Goal: Information Seeking & Learning: Learn about a topic

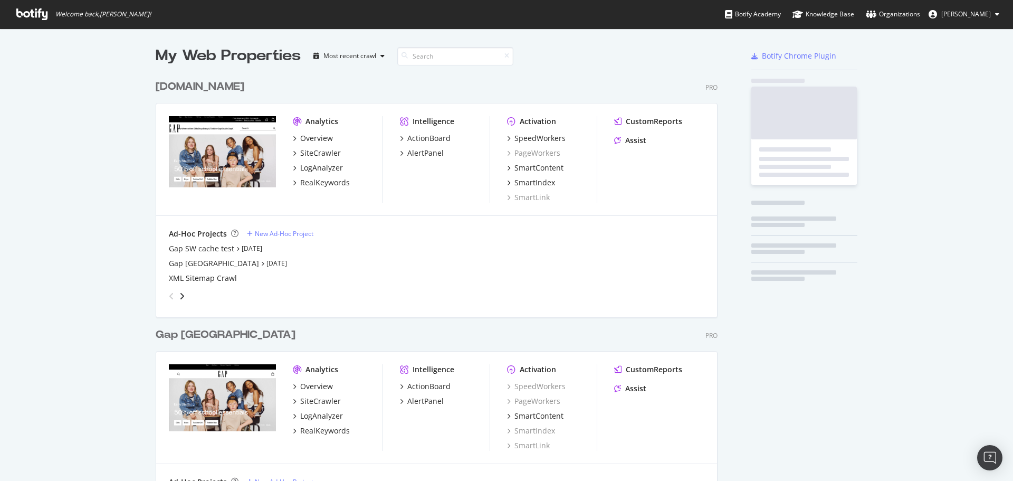
scroll to position [1208, 563]
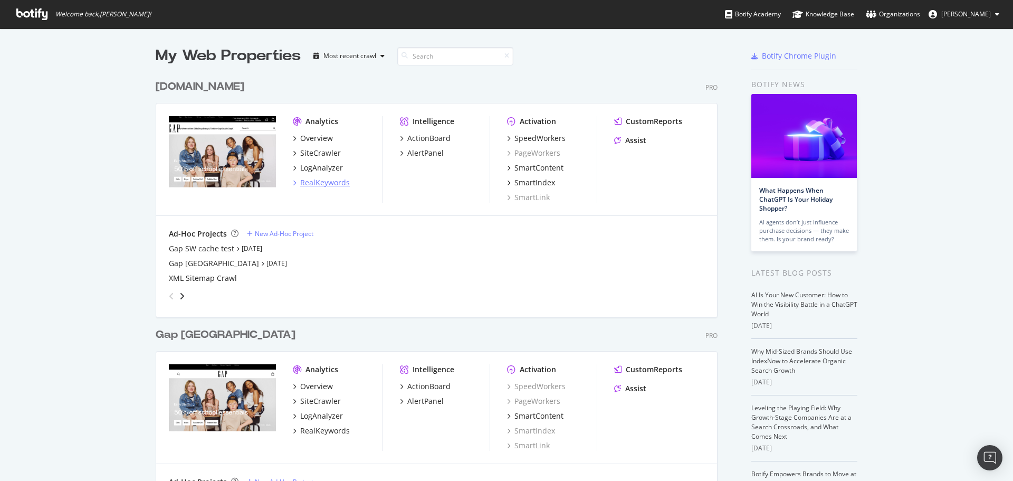
click at [337, 185] on div "RealKeywords" at bounding box center [325, 182] width 50 height 11
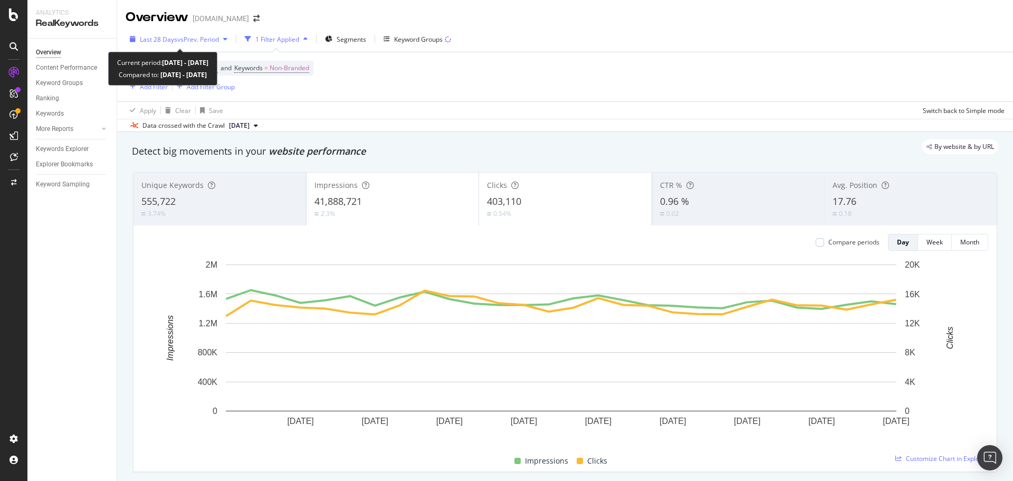
click at [188, 36] on span "vs Prev. Period" at bounding box center [198, 39] width 42 height 9
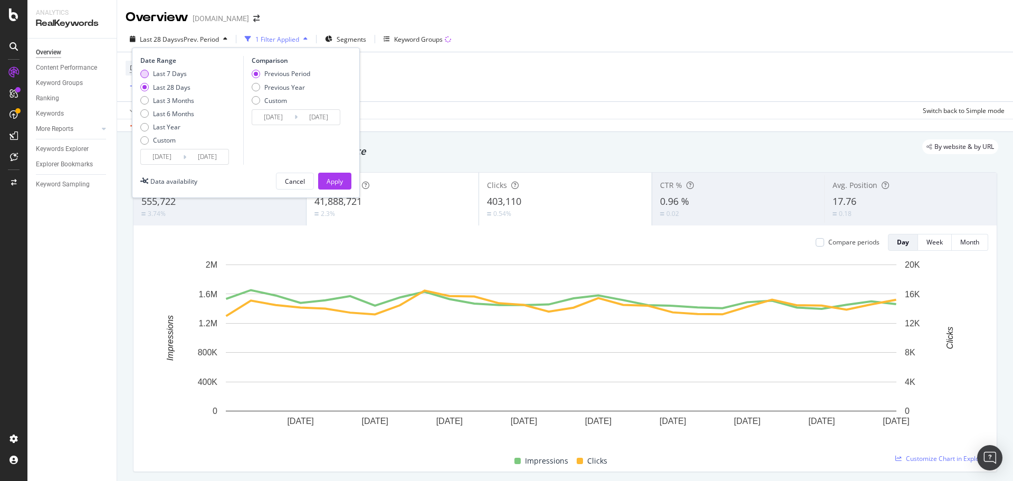
click at [159, 75] on div "Last 7 Days" at bounding box center [170, 73] width 34 height 9
type input "[DATE]"
click at [266, 90] on div "Previous Year" at bounding box center [284, 87] width 41 height 9
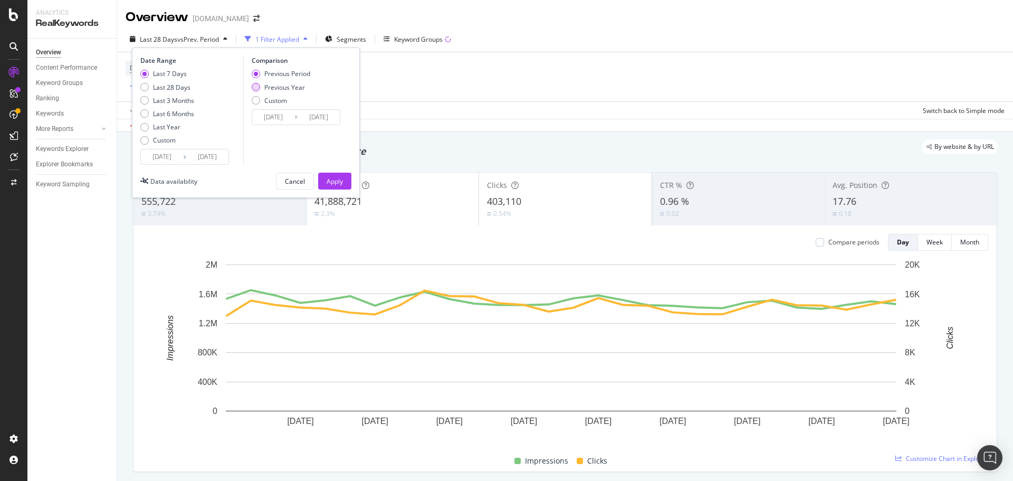
type input "[DATE]"
click at [341, 183] on div "Apply" at bounding box center [335, 181] width 16 height 9
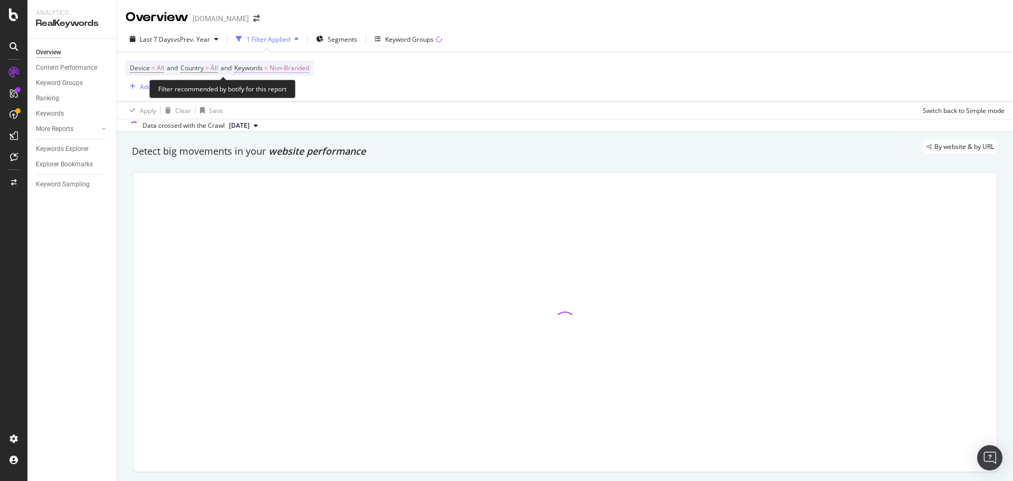
click at [307, 68] on span "Non-Branded" at bounding box center [290, 68] width 40 height 15
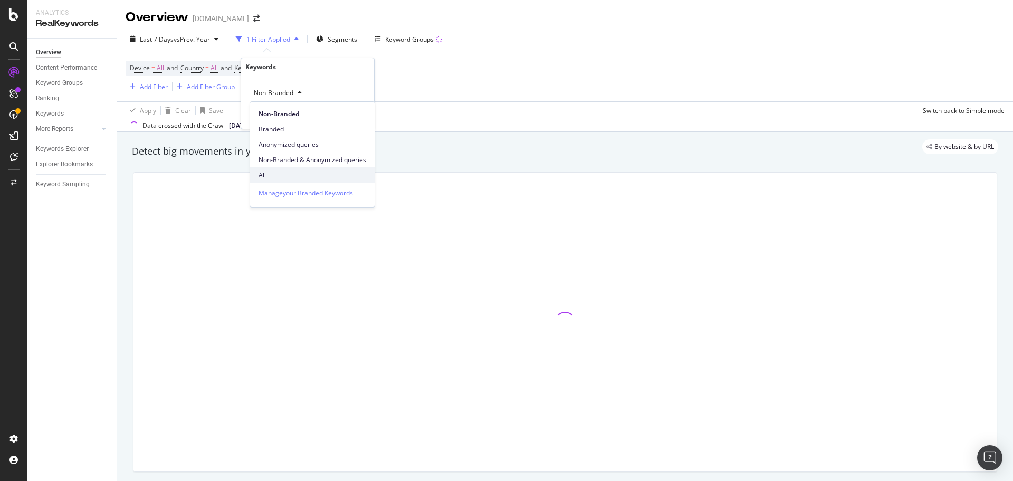
click at [281, 176] on span "All" at bounding box center [313, 174] width 108 height 9
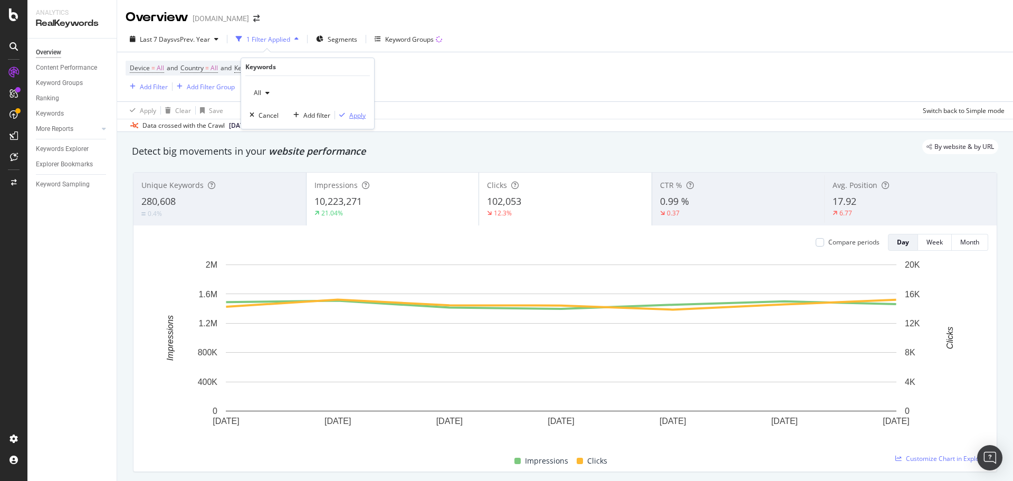
click at [350, 116] on div "Apply" at bounding box center [357, 115] width 16 height 9
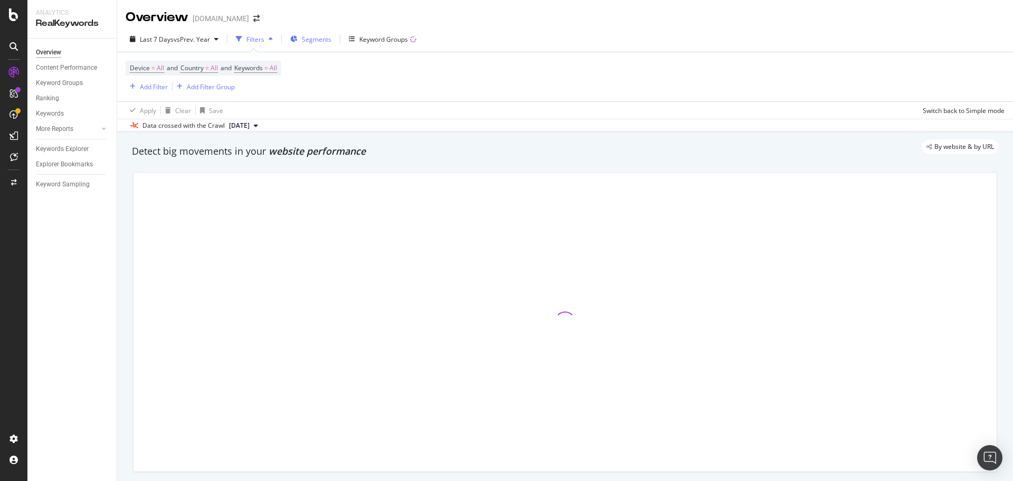
click at [319, 40] on span "Segments" at bounding box center [317, 39] width 30 height 9
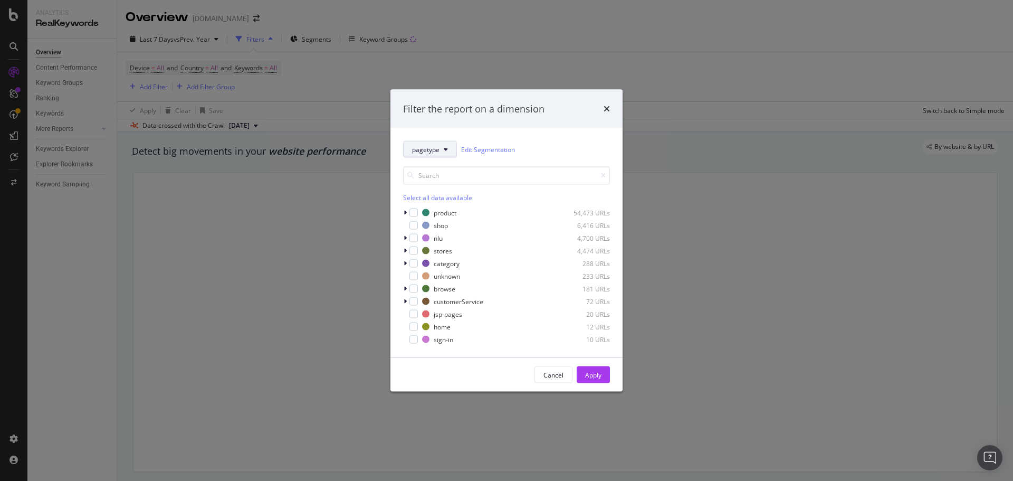
click at [444, 149] on icon "modal" at bounding box center [446, 149] width 4 height 6
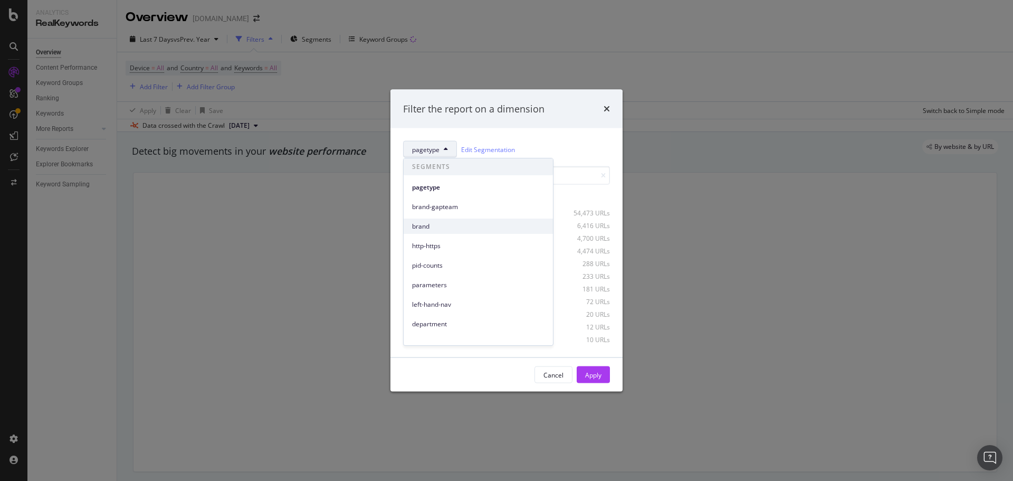
click at [428, 225] on span "brand" at bounding box center [478, 226] width 132 height 9
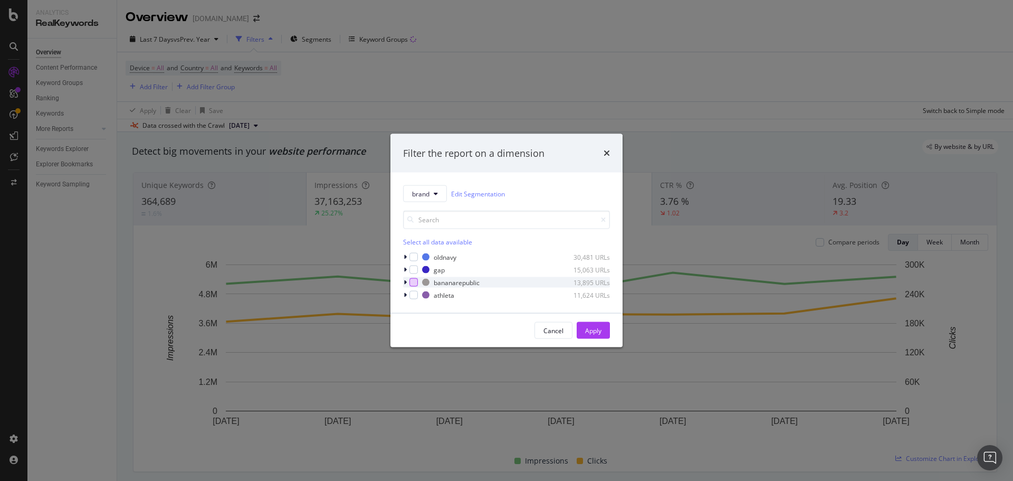
click at [417, 283] on div "modal" at bounding box center [414, 282] width 8 height 8
click at [586, 329] on div "Apply" at bounding box center [593, 330] width 16 height 9
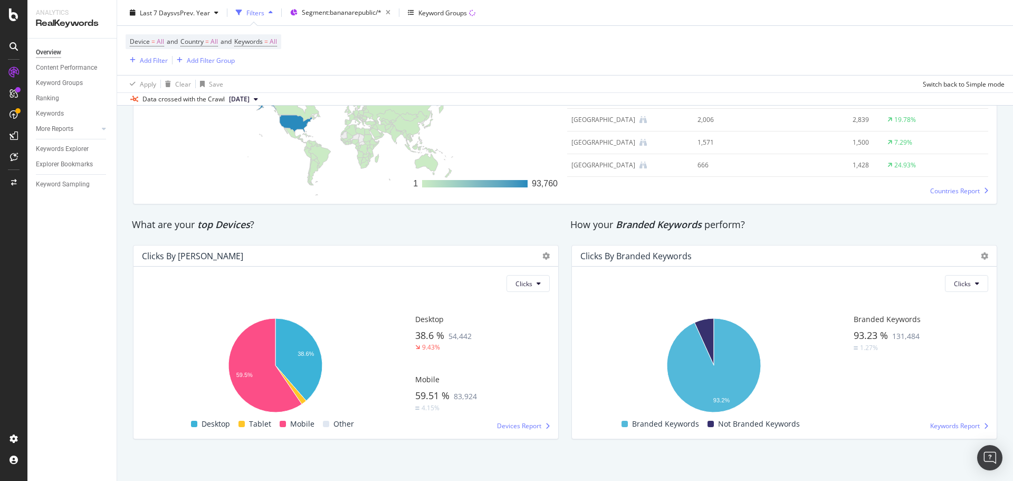
scroll to position [1658, 0]
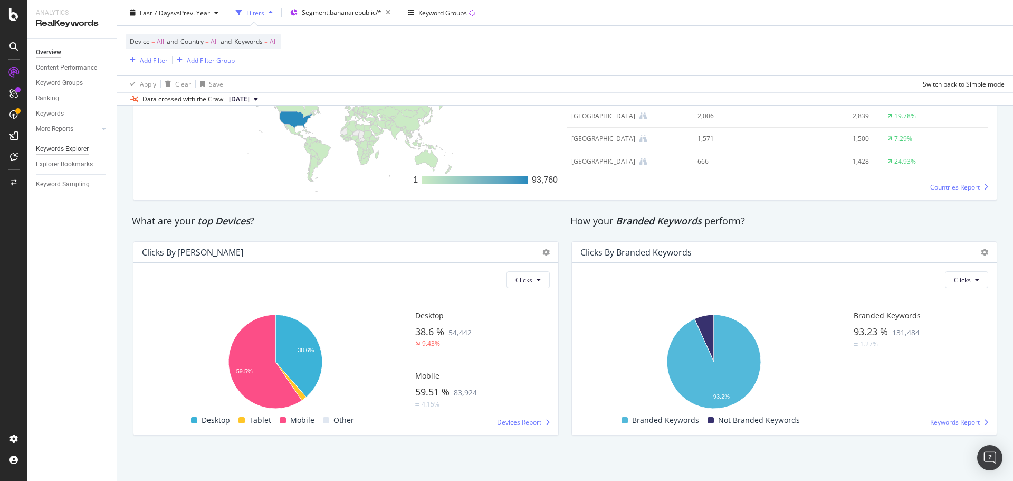
click at [67, 147] on div "Keywords Explorer" at bounding box center [62, 149] width 53 height 11
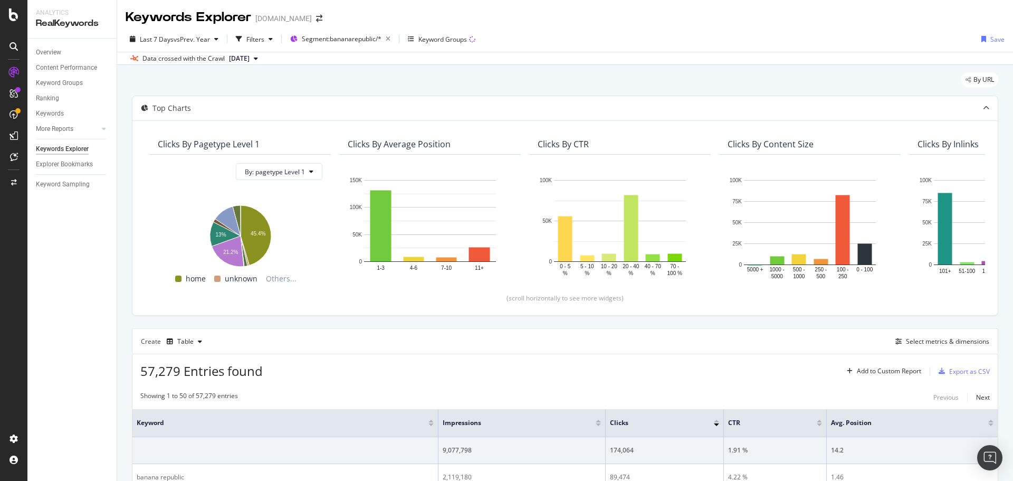
click at [796, 58] on div "Data crossed with the Crawl [DATE]" at bounding box center [565, 58] width 896 height 13
click at [434, 39] on div "Keyword Groups" at bounding box center [442, 39] width 49 height 9
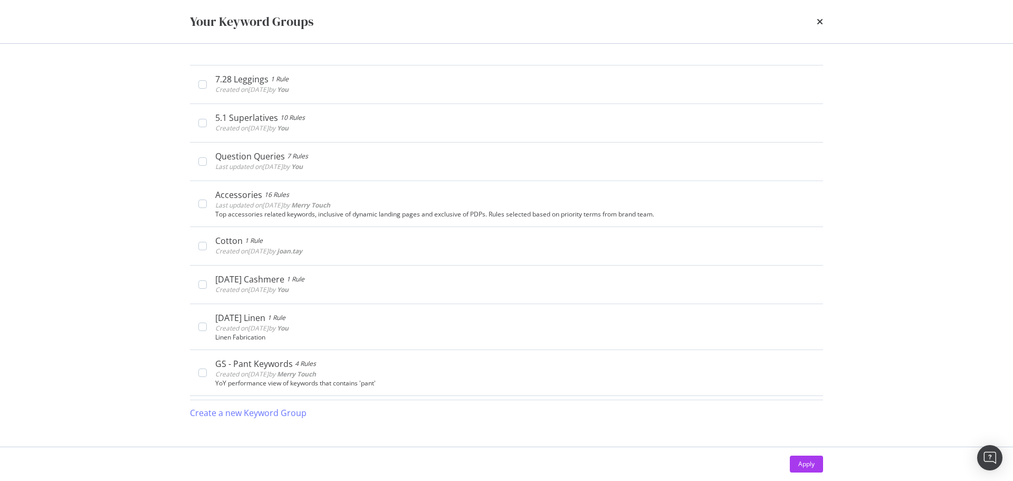
click at [816, 24] on div "Your Keyword Groups" at bounding box center [506, 22] width 633 height 18
click at [818, 23] on icon "times" at bounding box center [820, 21] width 6 height 8
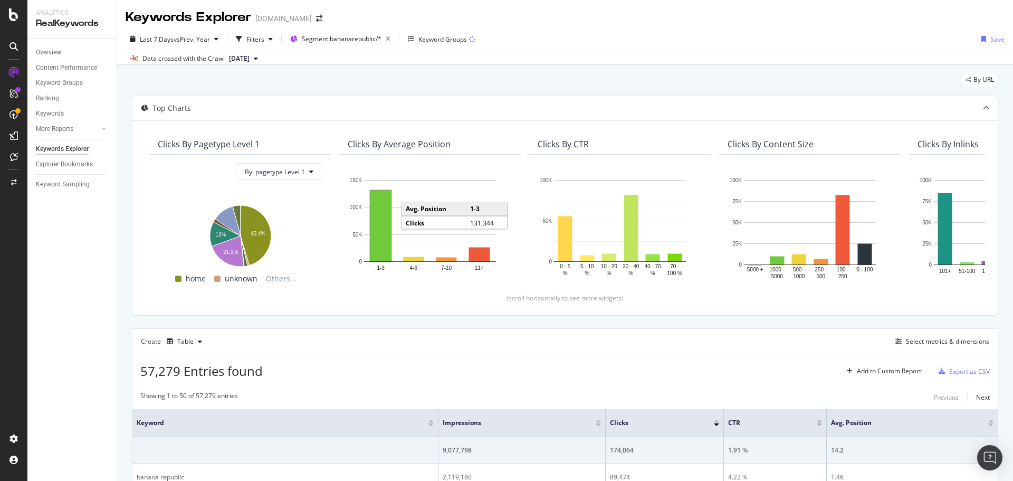
click at [382, 227] on rect "A chart." at bounding box center [380, 226] width 21 height 71
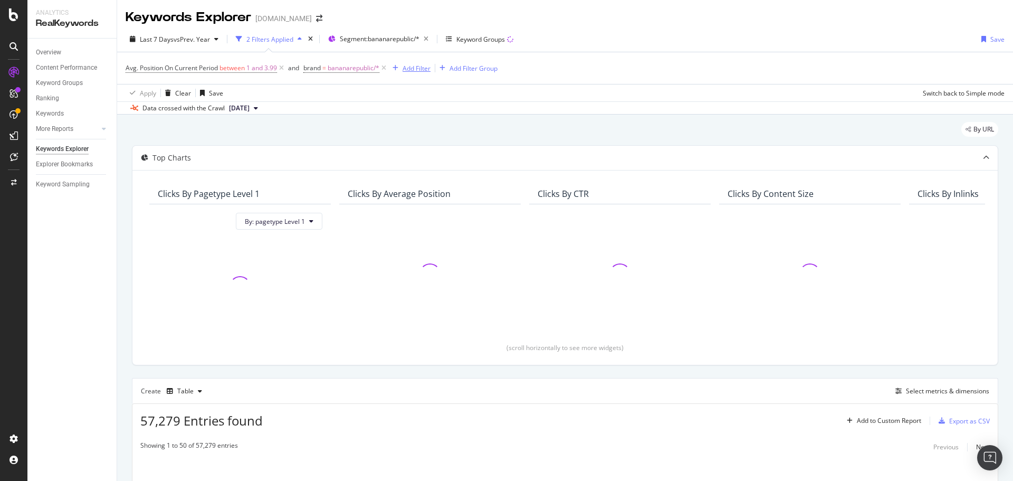
click at [425, 70] on div "Add Filter" at bounding box center [417, 68] width 28 height 9
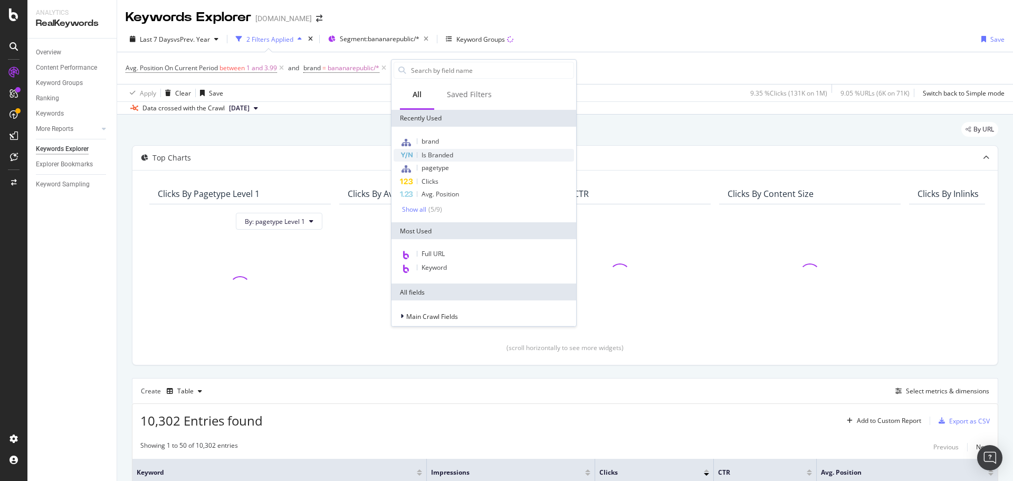
click at [458, 154] on div "Is Branded" at bounding box center [484, 155] width 180 height 13
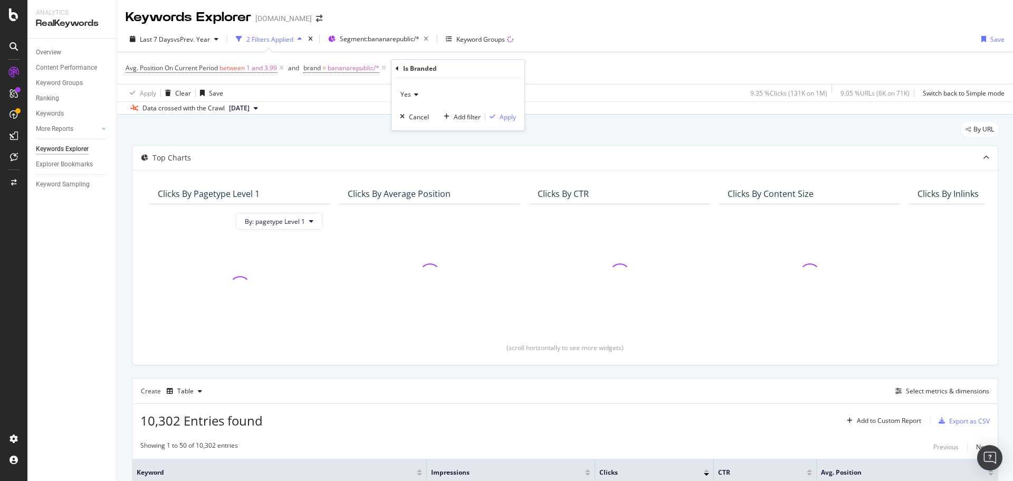
click at [413, 94] on icon at bounding box center [414, 94] width 7 height 6
click at [439, 135] on div "No" at bounding box center [459, 130] width 113 height 14
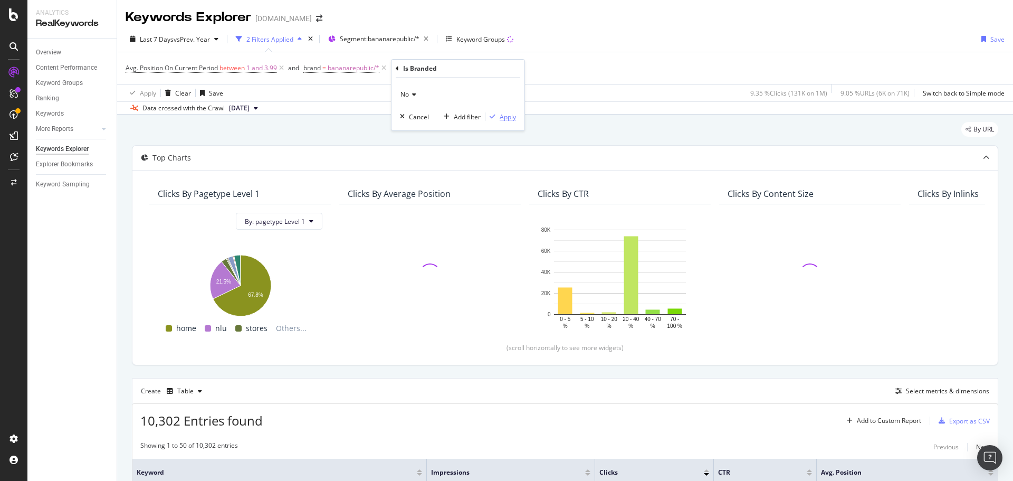
click at [508, 119] on div "Apply" at bounding box center [508, 116] width 16 height 9
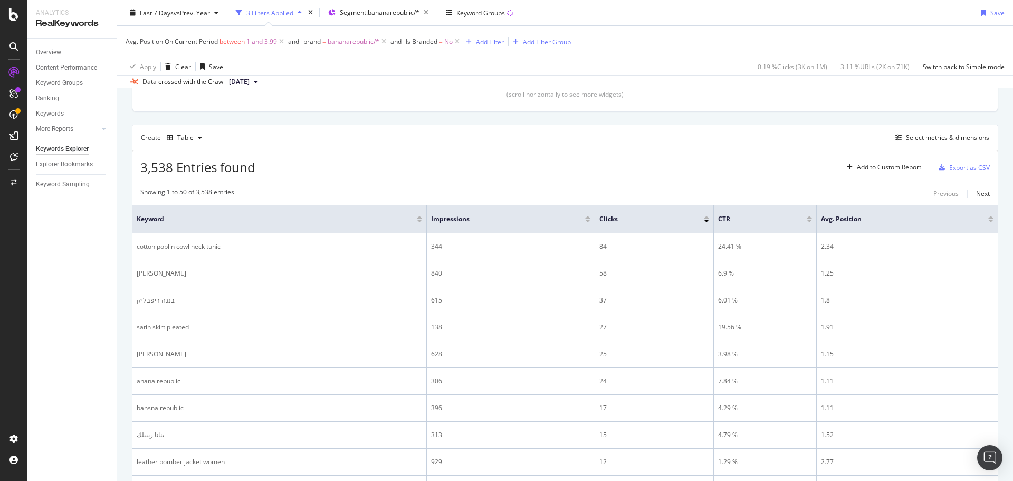
scroll to position [158, 0]
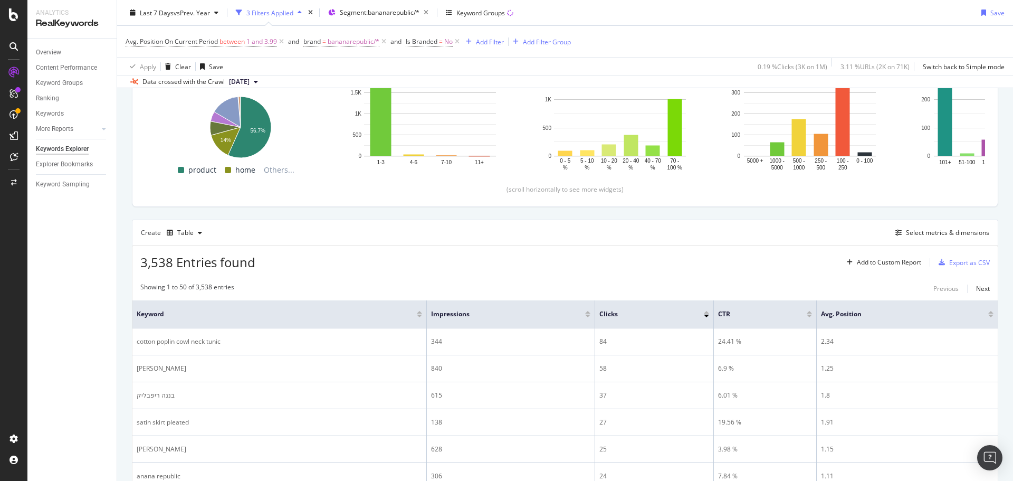
click at [704, 312] on div at bounding box center [706, 312] width 5 height 3
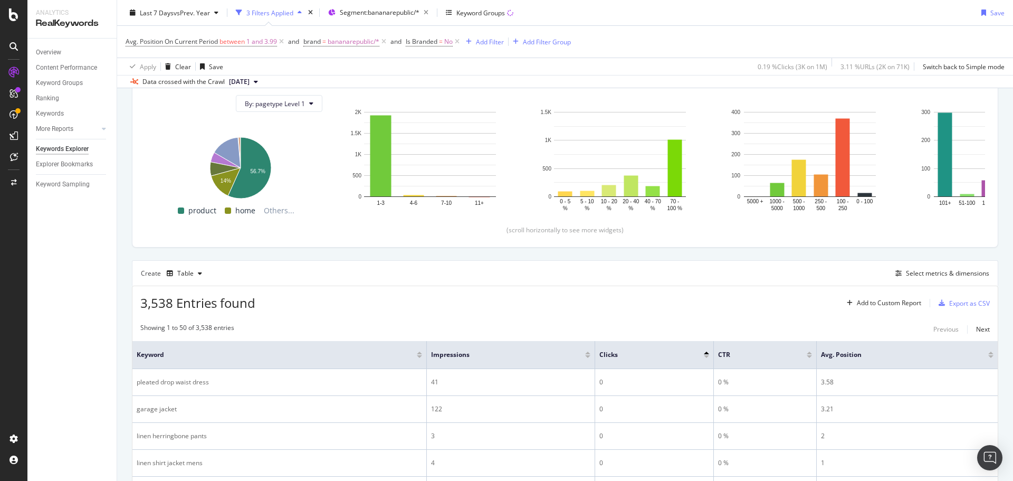
scroll to position [158, 0]
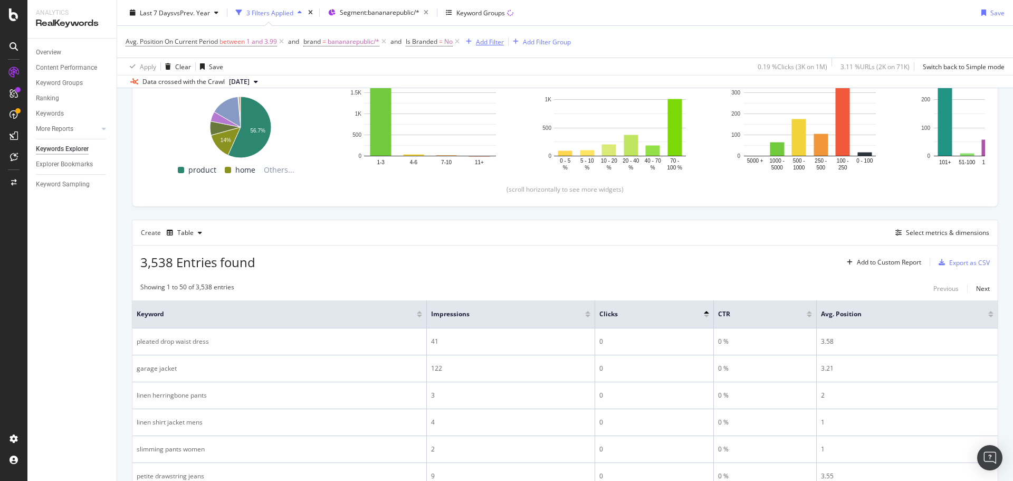
click at [491, 45] on div "Add Filter" at bounding box center [490, 41] width 28 height 9
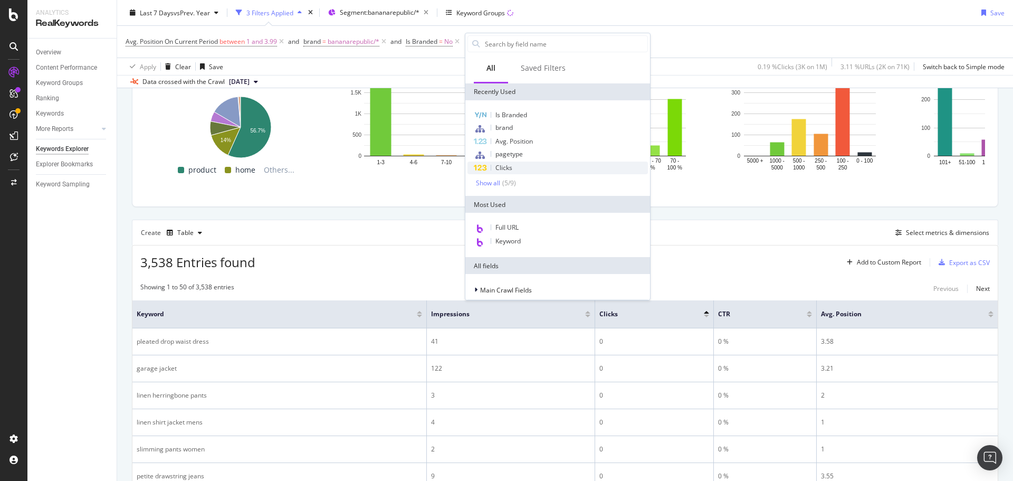
click at [526, 172] on div "Clicks" at bounding box center [558, 167] width 180 height 13
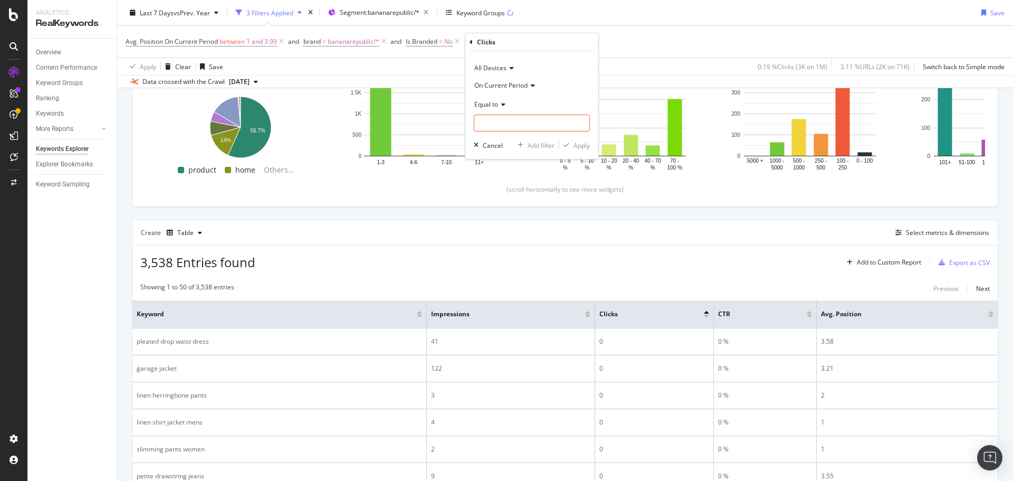
click at [495, 107] on span "Equal to" at bounding box center [486, 104] width 24 height 9
click at [516, 182] on span "Greater than" at bounding box center [498, 180] width 38 height 9
click at [518, 124] on input "number" at bounding box center [532, 123] width 116 height 17
type input "1"
click at [575, 144] on div "Apply" at bounding box center [582, 145] width 16 height 9
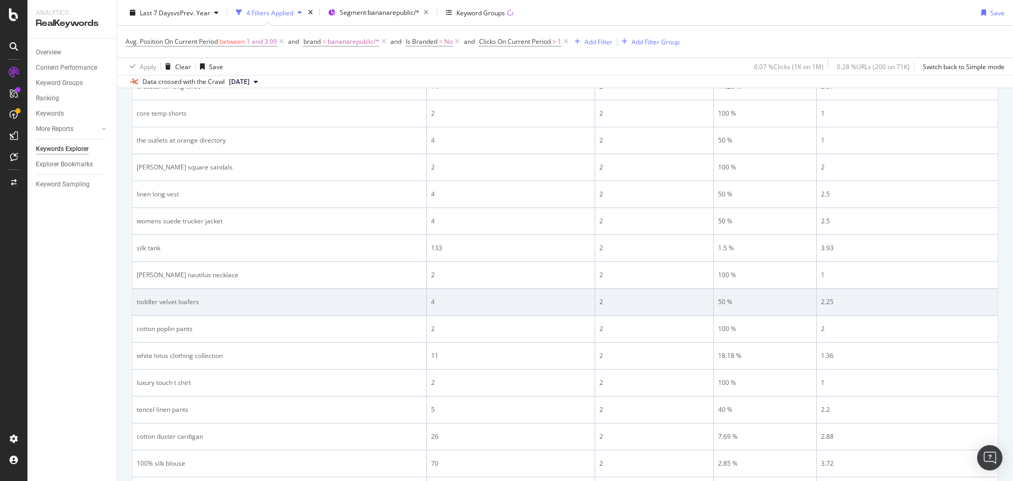
scroll to position [422, 0]
